Goal: Check status: Check status

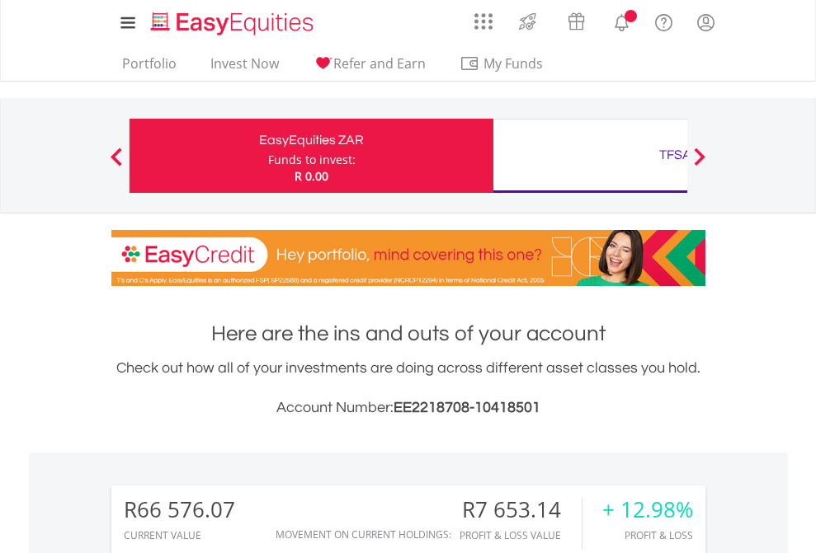
scroll to position [158, 259]
click at [268, 156] on div "Funds to invest:" at bounding box center [311, 160] width 87 height 16
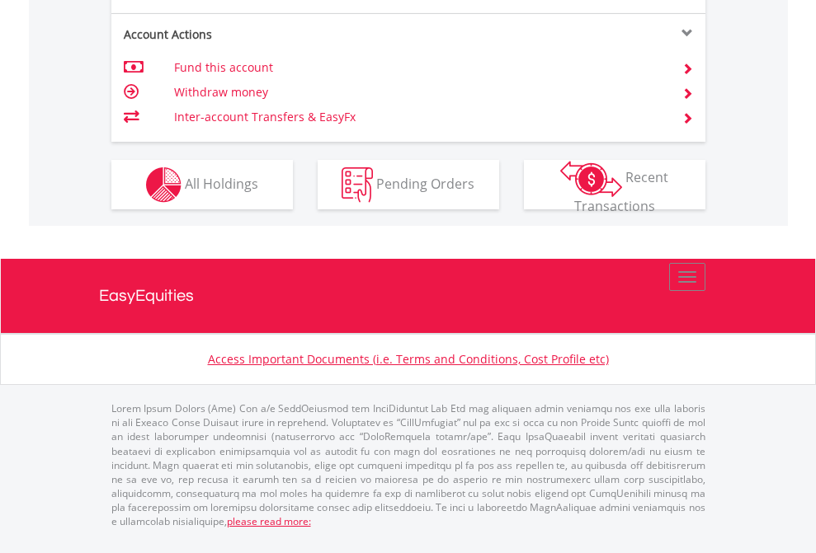
scroll to position [1581, 0]
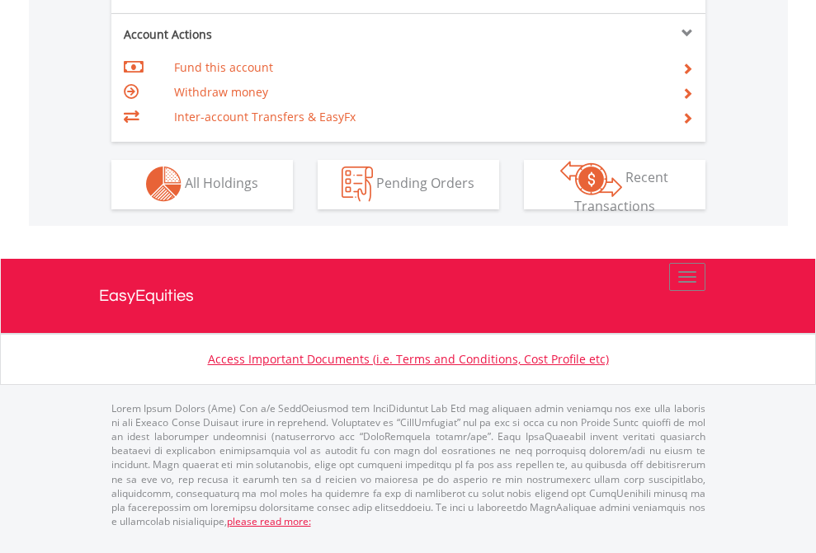
scroll to position [1542, 0]
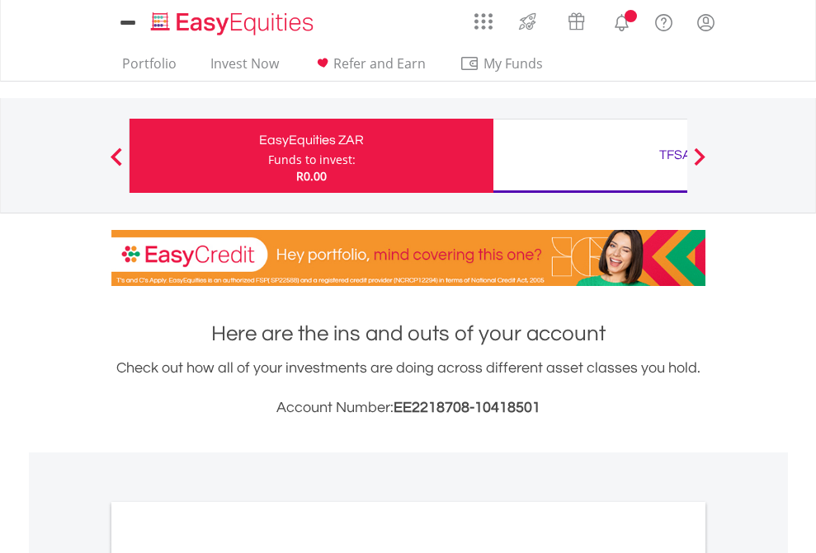
scroll to position [991, 0]
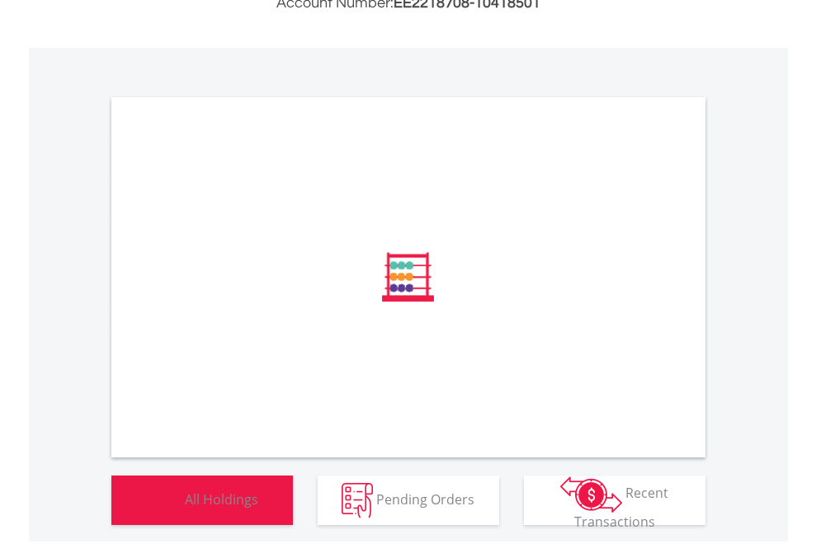
click at [185, 508] on span "All Holdings" at bounding box center [221, 499] width 73 height 18
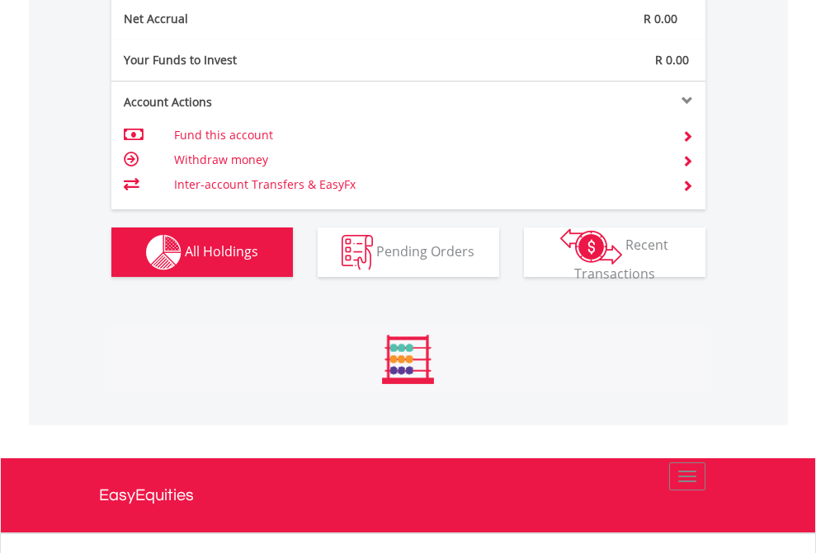
scroll to position [158, 259]
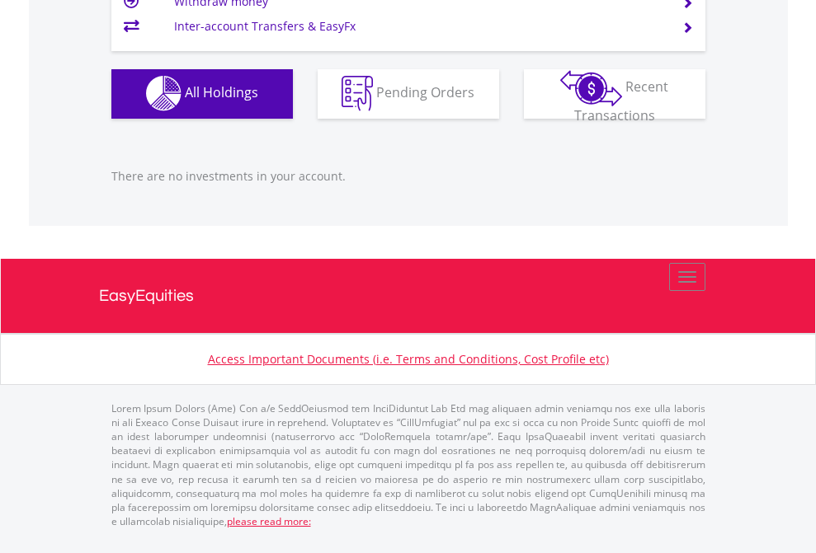
scroll to position [119, 0]
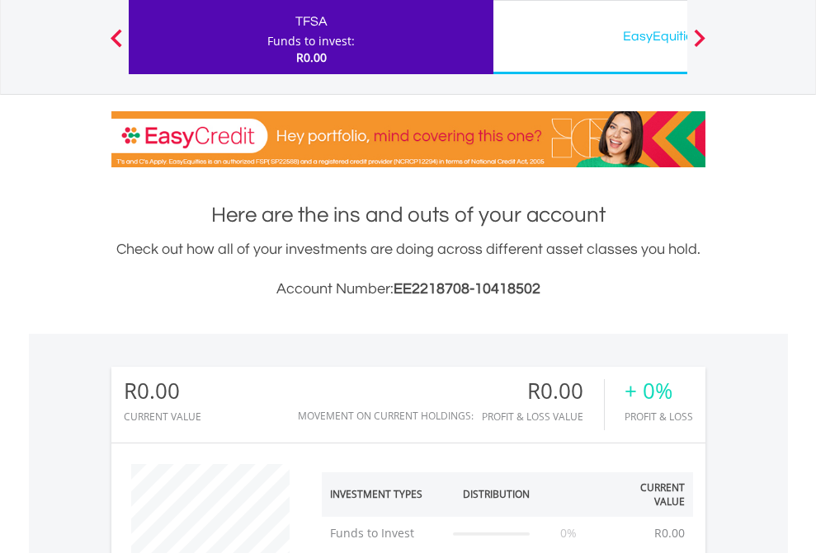
click at [590, 37] on div "EasyEquities USD" at bounding box center [675, 36] width 344 height 23
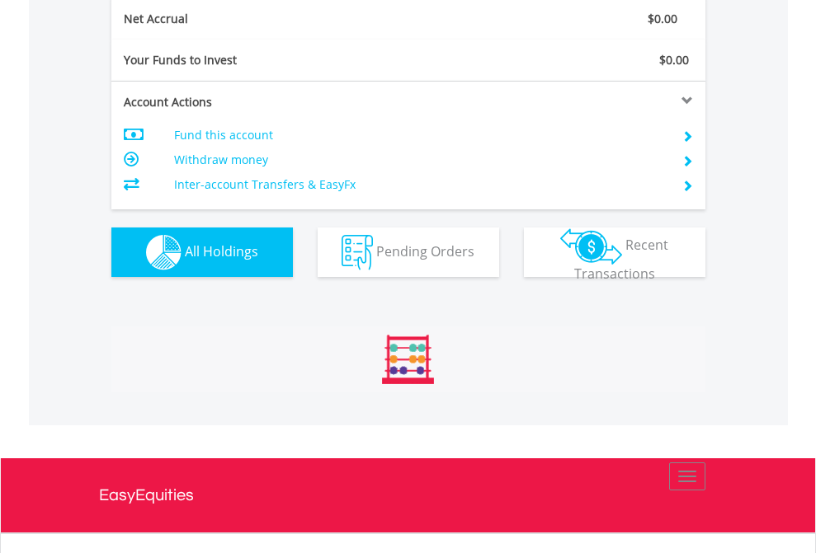
scroll to position [158, 259]
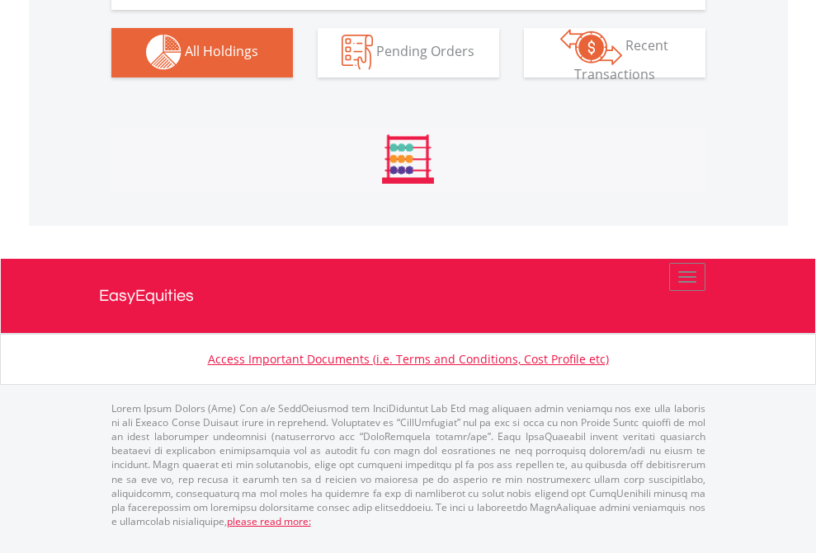
scroll to position [1633, 0]
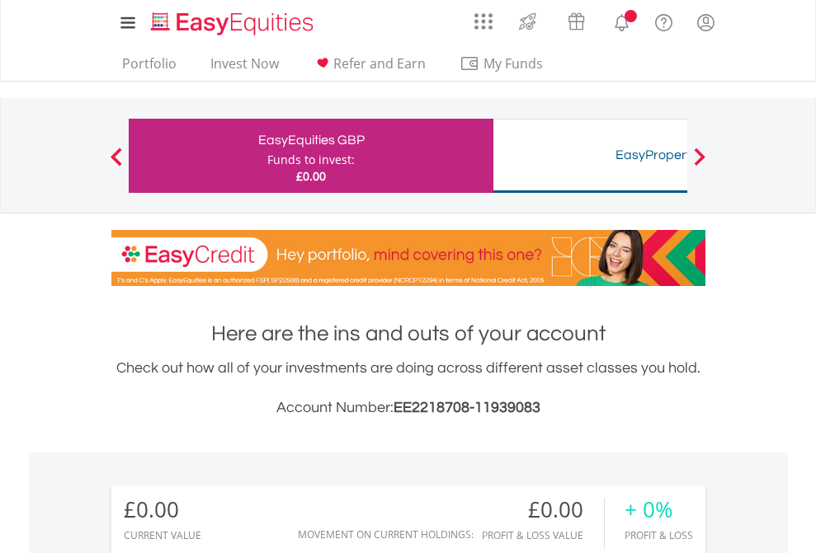
scroll to position [158, 259]
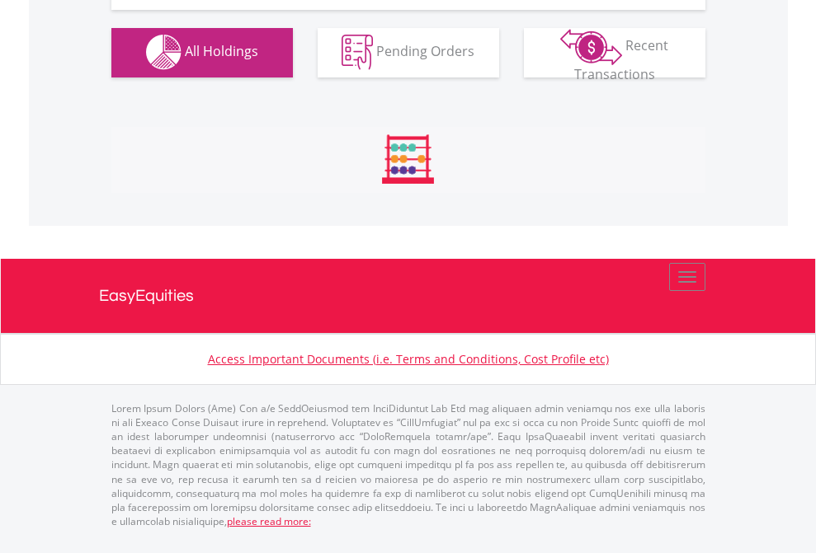
scroll to position [1633, 0]
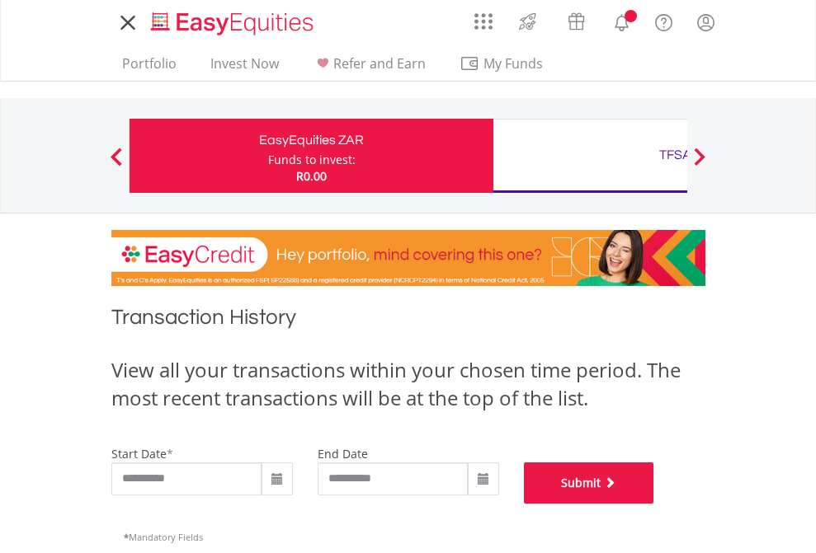
click at [654, 504] on button "Submit" at bounding box center [589, 483] width 130 height 41
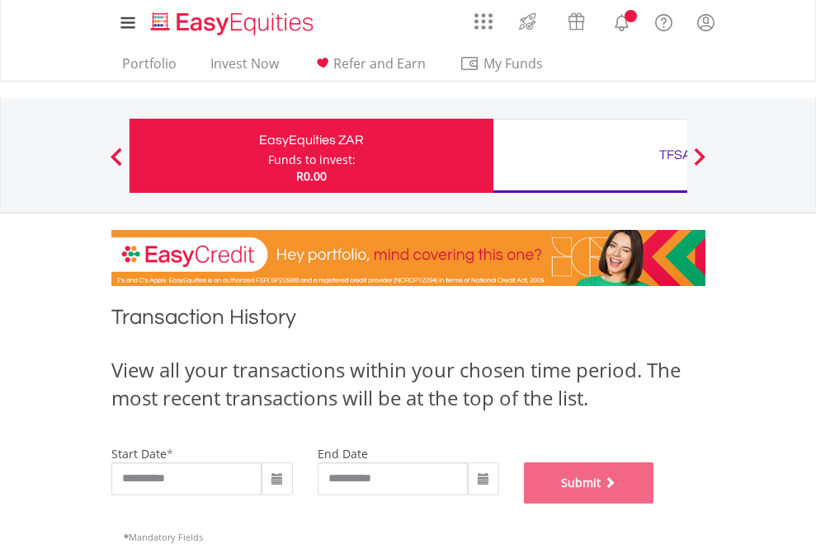
scroll to position [669, 0]
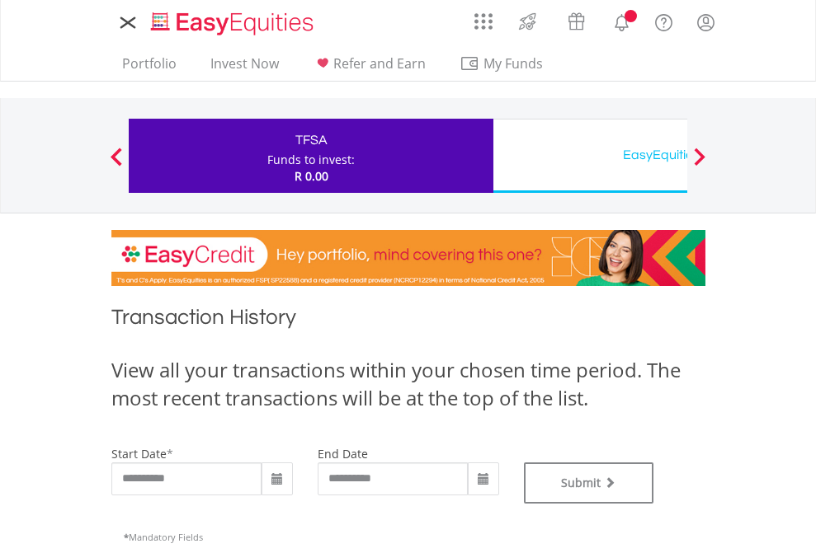
type input "**********"
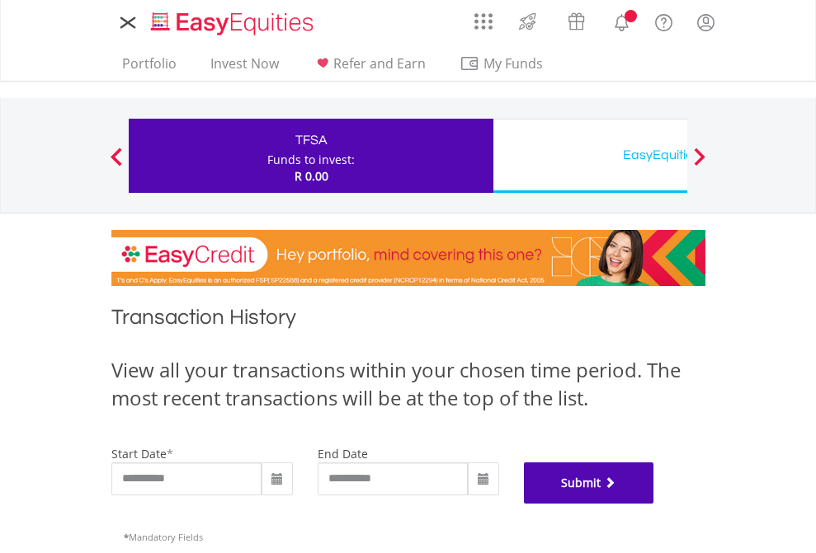
click at [654, 504] on button "Submit" at bounding box center [589, 483] width 130 height 41
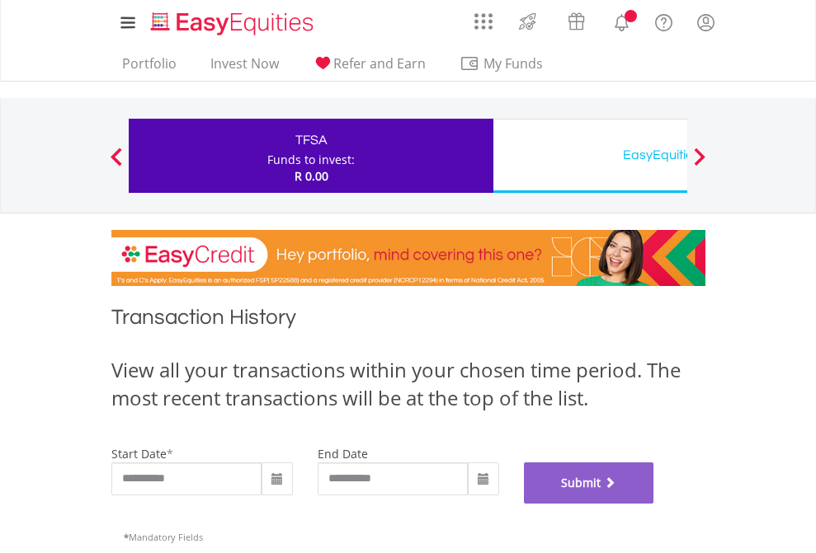
scroll to position [669, 0]
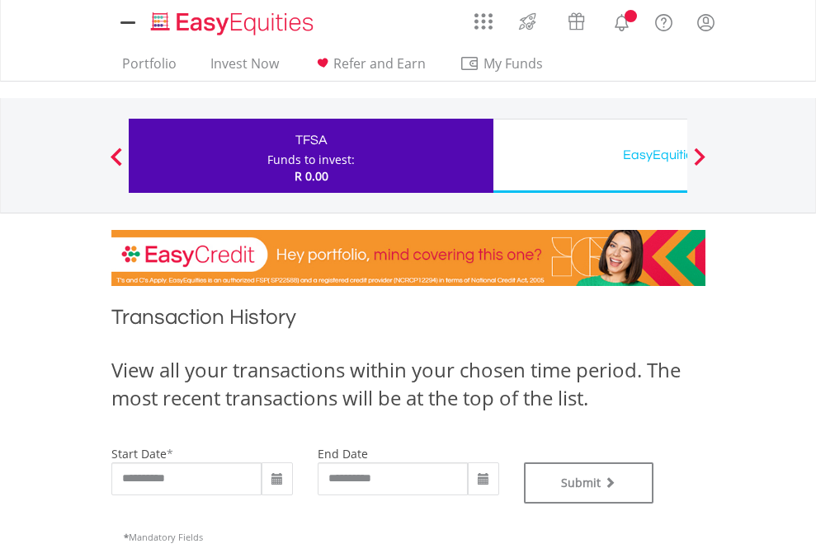
click at [590, 156] on div "EasyEquities USD" at bounding box center [675, 155] width 344 height 23
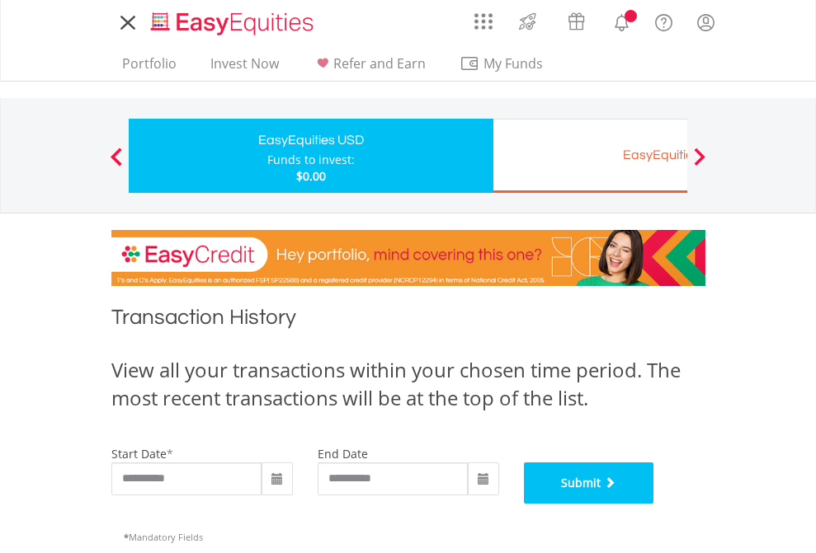
click at [654, 504] on button "Submit" at bounding box center [589, 483] width 130 height 41
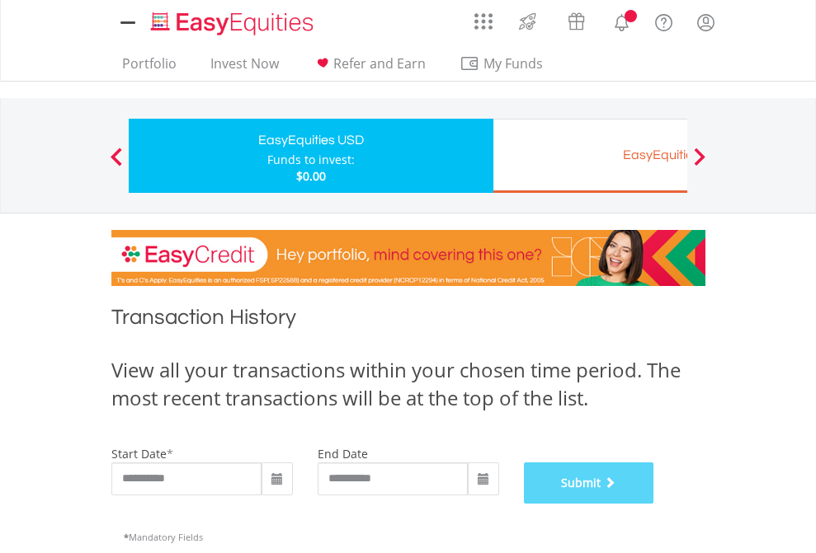
scroll to position [669, 0]
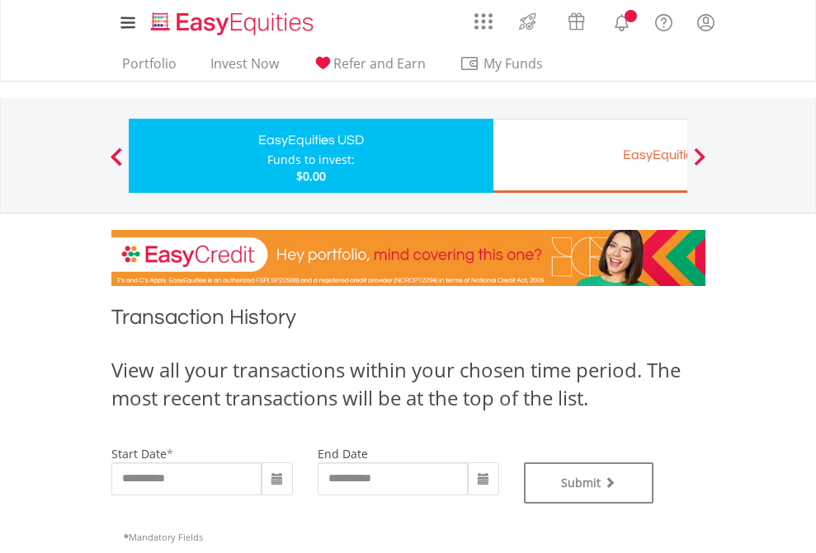
click at [590, 156] on div "EasyEquities EUR" at bounding box center [675, 155] width 344 height 23
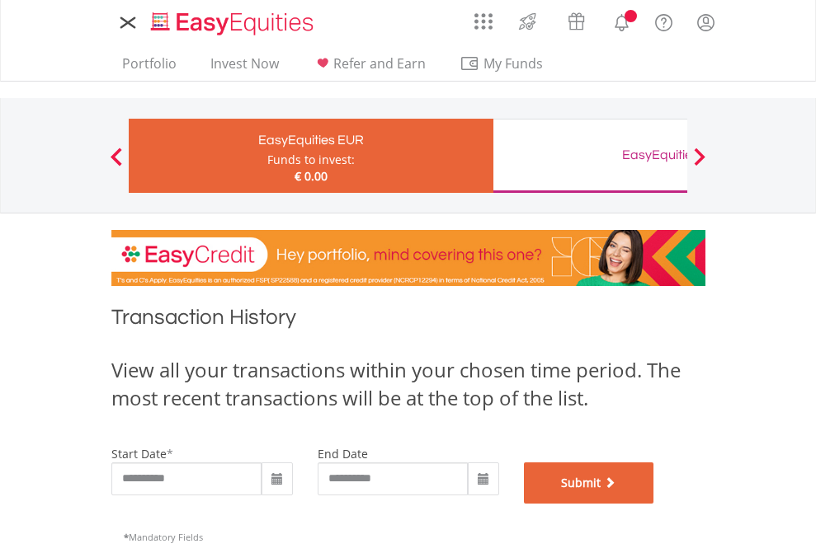
click at [654, 504] on button "Submit" at bounding box center [589, 483] width 130 height 41
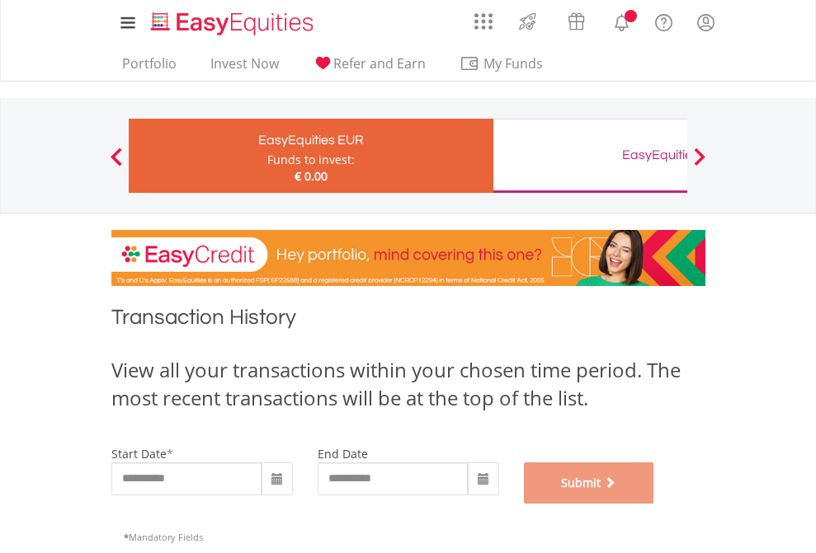
scroll to position [669, 0]
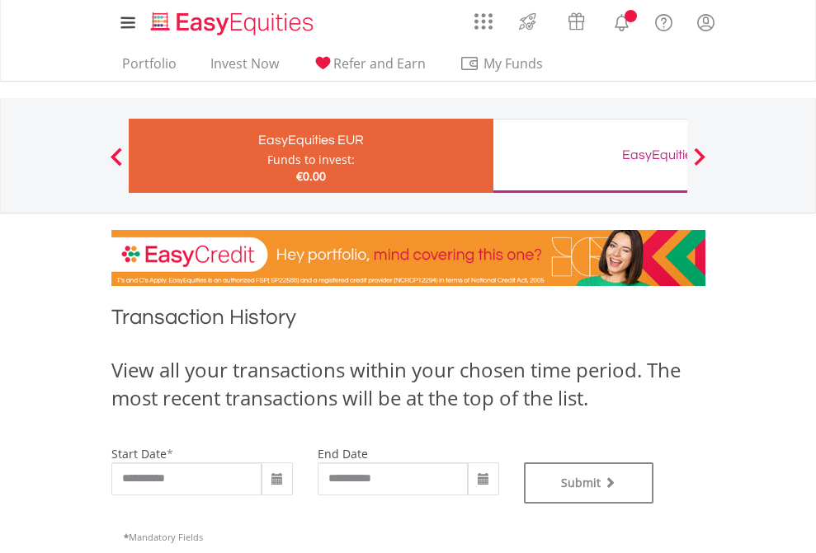
click at [590, 156] on div "EasyEquities GBP" at bounding box center [675, 155] width 344 height 23
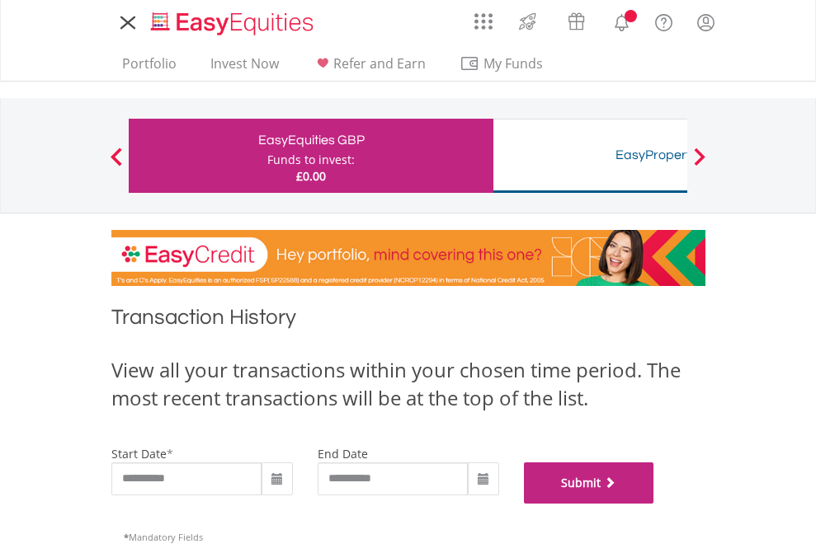
click at [654, 504] on button "Submit" at bounding box center [589, 483] width 130 height 41
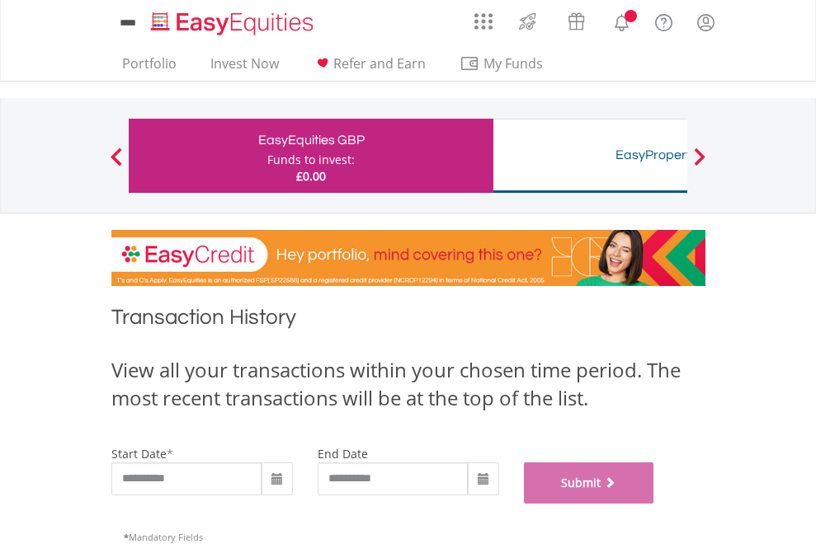
scroll to position [669, 0]
